Goal: Navigation & Orientation: Find specific page/section

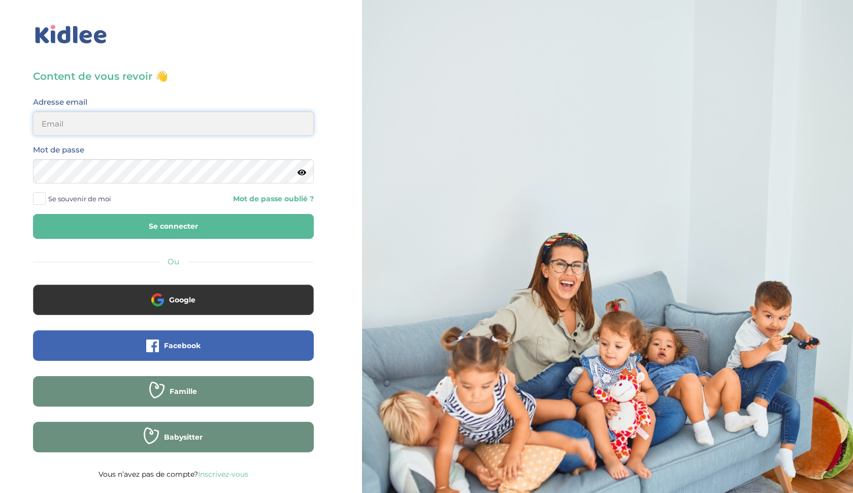
type input "[EMAIL_ADDRESS][DOMAIN_NAME]"
click at [69, 225] on button "Se connecter" at bounding box center [173, 226] width 281 height 25
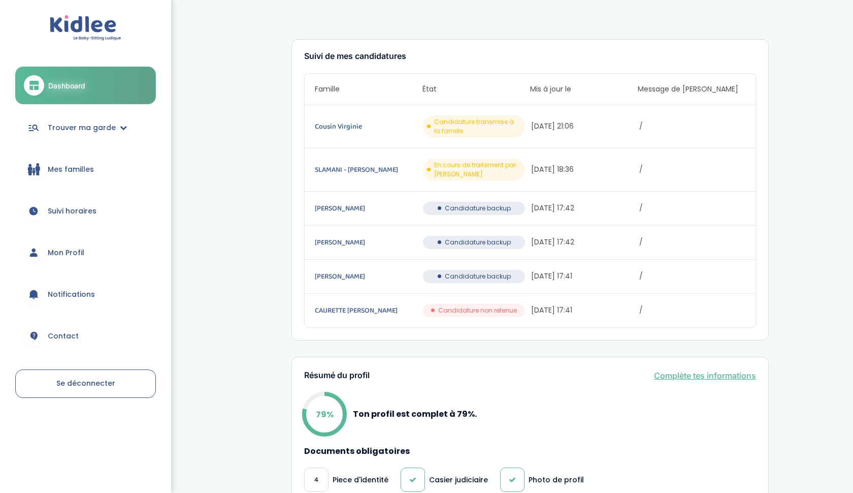
click at [344, 126] on link "Cousin Virginie" at bounding box center [368, 126] width 106 height 11
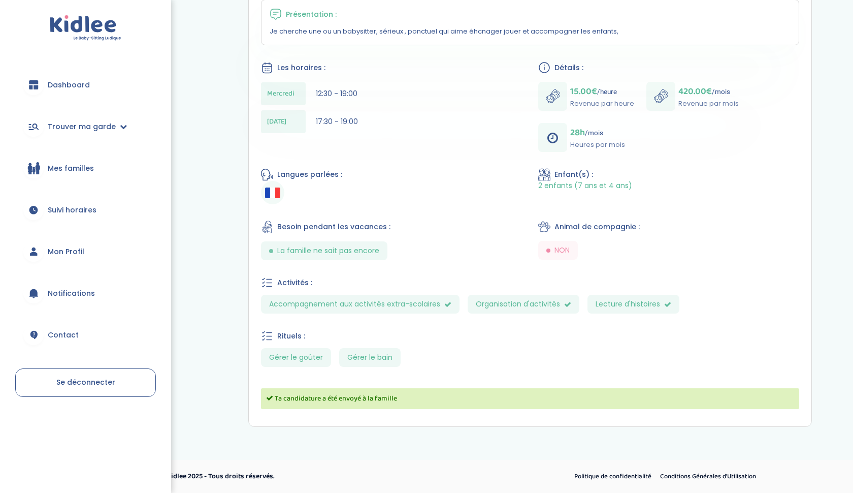
scroll to position [210, 0]
click at [49, 82] on span "Dashboard" at bounding box center [69, 85] width 42 height 11
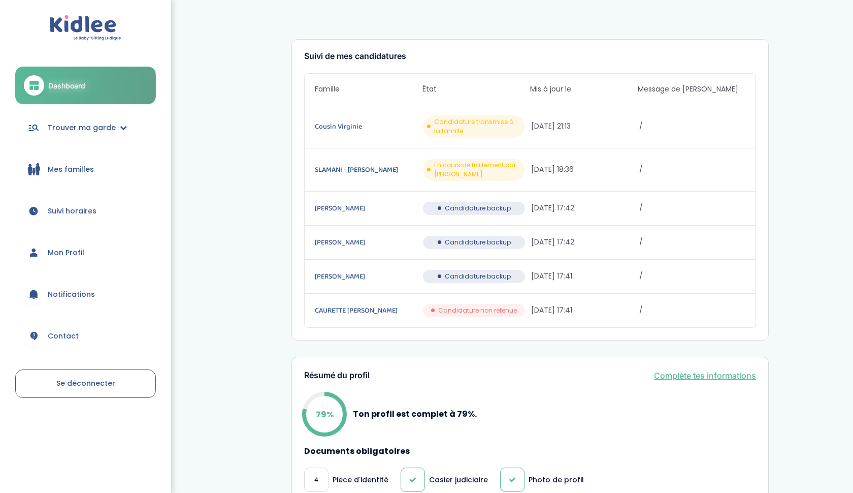
click at [341, 169] on link "SLAMANI - [PERSON_NAME]" at bounding box center [368, 169] width 106 height 11
